Goal: Book appointment/travel/reservation

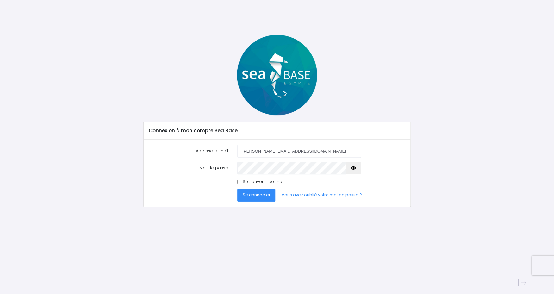
click at [264, 193] on span "Se connecter" at bounding box center [257, 195] width 28 height 6
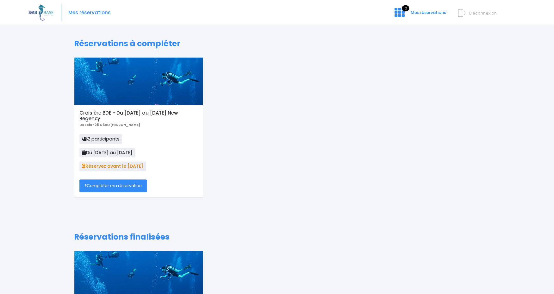
click at [112, 183] on link "Compléter ma réservation" at bounding box center [112, 186] width 67 height 13
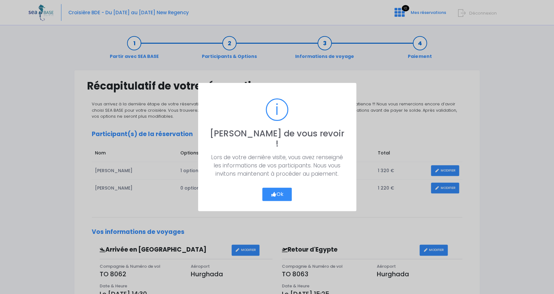
click at [269, 190] on button "Ok" at bounding box center [278, 194] width 30 height 13
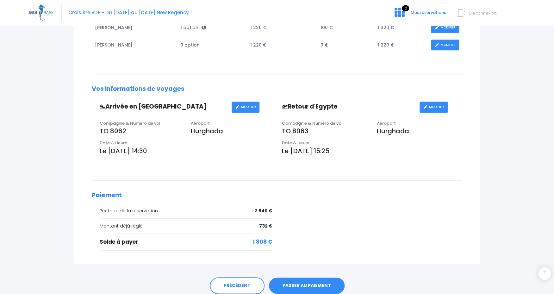
scroll to position [169, 0]
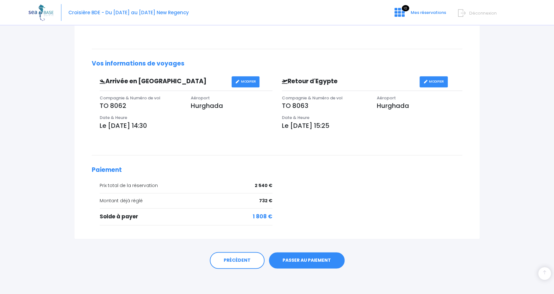
click at [299, 257] on link "PASSER AU PAIEMENT" at bounding box center [307, 260] width 76 height 16
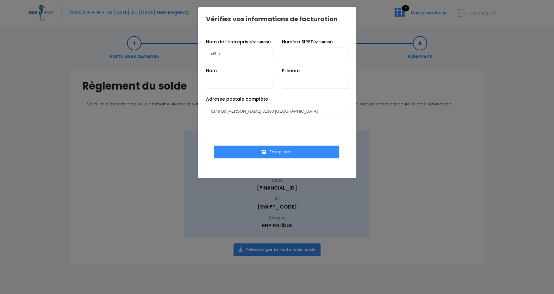
click at [280, 152] on button "Enregistrer" at bounding box center [277, 152] width 126 height 13
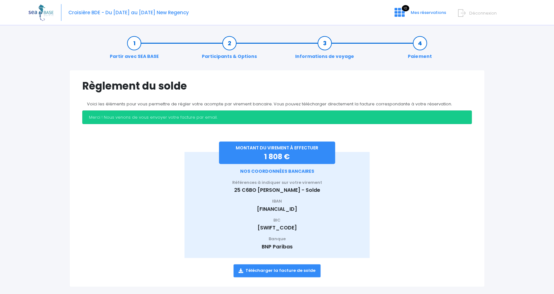
click at [465, 13] on icon at bounding box center [462, 13] width 7 height 10
